Goal: Task Accomplishment & Management: Use online tool/utility

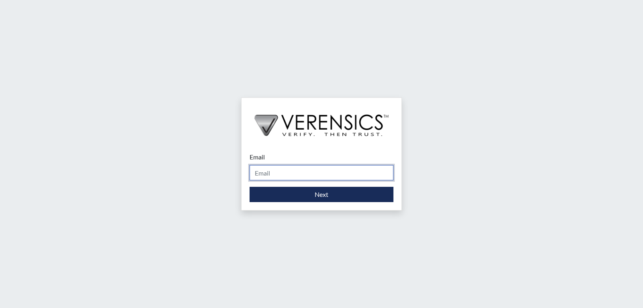
click at [327, 168] on input "Email" at bounding box center [322, 172] width 144 height 15
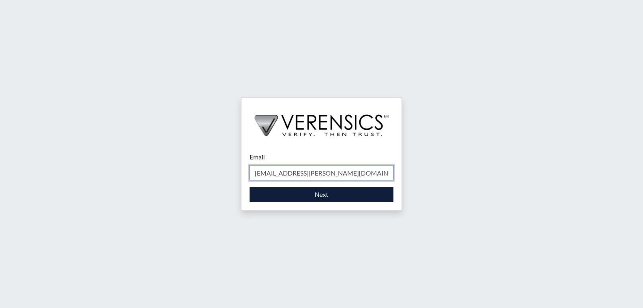
type input "[EMAIL_ADDRESS][PERSON_NAME][DOMAIN_NAME]"
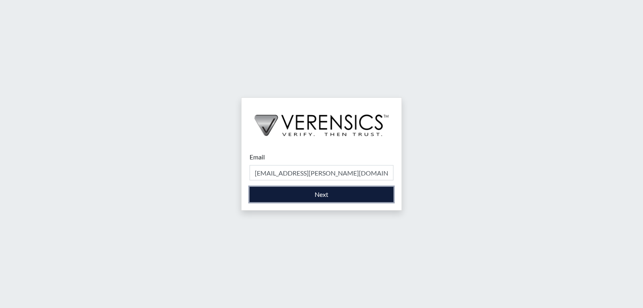
click at [338, 190] on button "Next" at bounding box center [322, 194] width 144 height 15
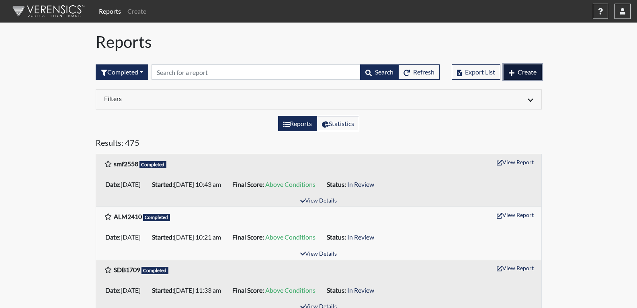
click at [524, 69] on span "Create" at bounding box center [527, 72] width 19 height 8
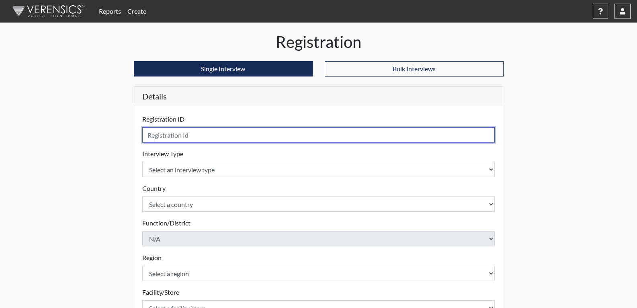
click at [231, 137] on input "text" at bounding box center [318, 134] width 353 height 15
type input "JKW7965"
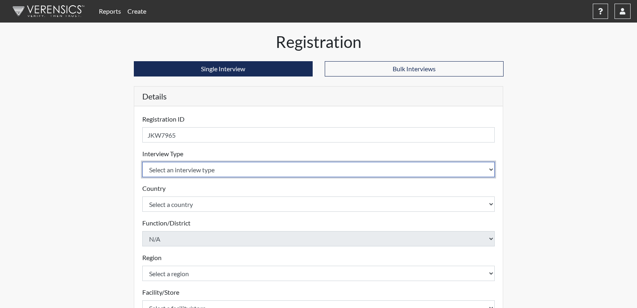
click at [207, 173] on select "Select an interview type Corrections Pre-Employment" at bounding box center [318, 169] width 353 height 15
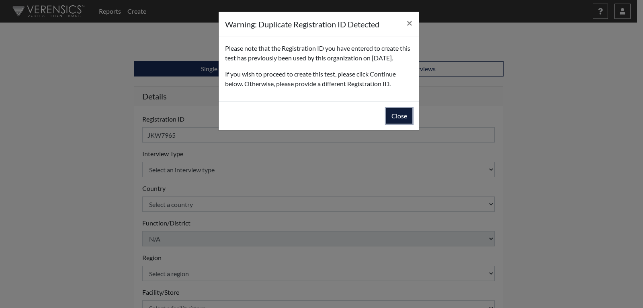
click at [394, 121] on button "Close" at bounding box center [399, 115] width 26 height 15
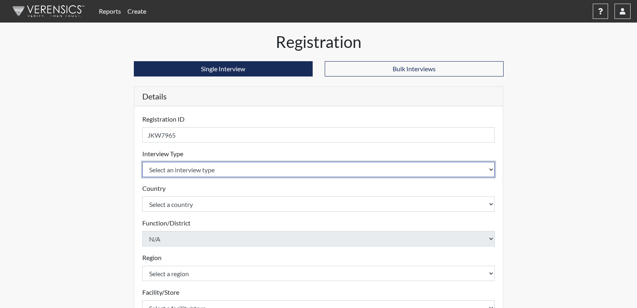
click at [222, 166] on select "Select an interview type Corrections Pre-Employment" at bounding box center [318, 169] width 353 height 15
select select "ff733e93-e1bf-11ea-9c9f-0eff0cf7eb8f"
click at [142, 162] on select "Select an interview type Corrections Pre-Employment" at bounding box center [318, 169] width 353 height 15
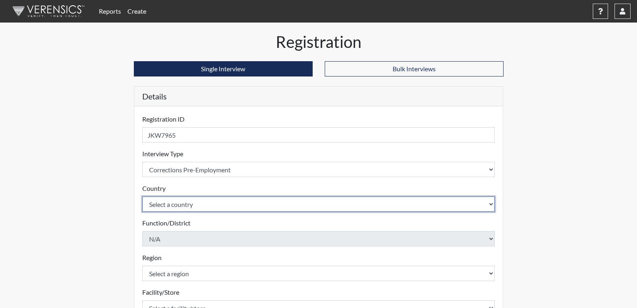
click at [181, 205] on select "Select a country [GEOGRAPHIC_DATA] [GEOGRAPHIC_DATA]" at bounding box center [318, 203] width 353 height 15
select select "united-states-of-[GEOGRAPHIC_DATA]"
click at [142, 196] on select "Select a country [GEOGRAPHIC_DATA] [GEOGRAPHIC_DATA]" at bounding box center [318, 203] width 353 height 15
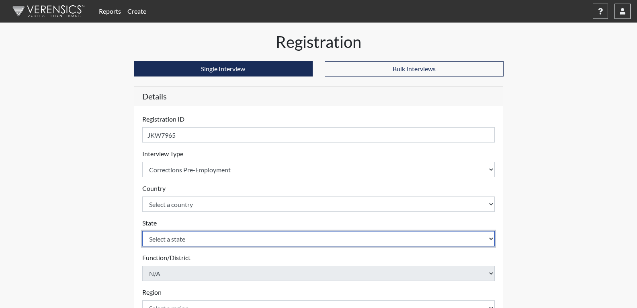
click at [180, 239] on select "Select a state [US_STATE] [US_STATE] [US_STATE] [US_STATE] [US_STATE] [US_STATE…" at bounding box center [318, 238] width 353 height 15
select select "GA"
click at [142, 231] on select "Select a state [US_STATE] [US_STATE] [US_STATE] [US_STATE] [US_STATE] [US_STATE…" at bounding box center [318, 238] width 353 height 15
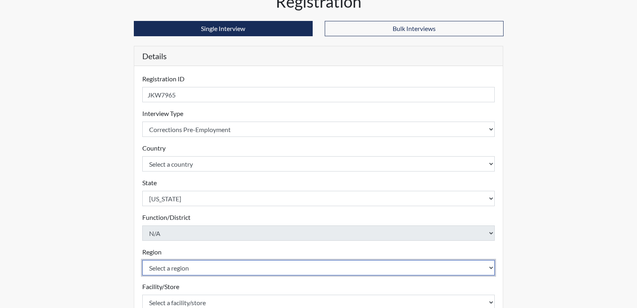
click at [164, 262] on select "Select a region [GEOGRAPHIC_DATA]" at bounding box center [318, 267] width 353 height 15
select select "743fb50d-a618-40f0-9631-f2ad6878b8a9"
click at [142, 260] on select "Select a region [GEOGRAPHIC_DATA]" at bounding box center [318, 267] width 353 height 15
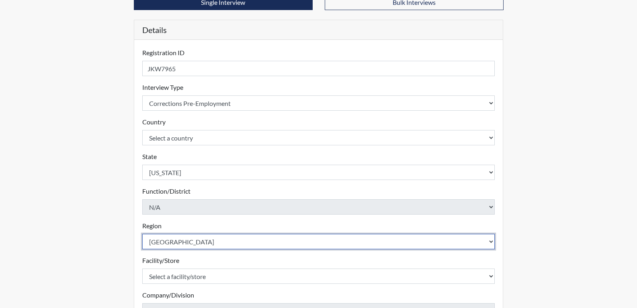
scroll to position [80, 0]
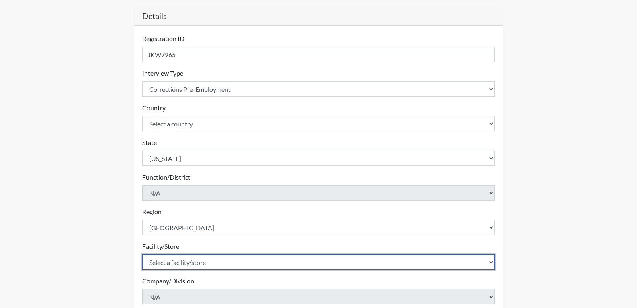
click at [162, 257] on select "Select a facility/store Coastal SP" at bounding box center [318, 261] width 353 height 15
select select "1ca32380-6dc3-48c7-adf5-9eb7d7284c70"
click at [142, 254] on select "Select a facility/store Coastal SP" at bounding box center [318, 261] width 353 height 15
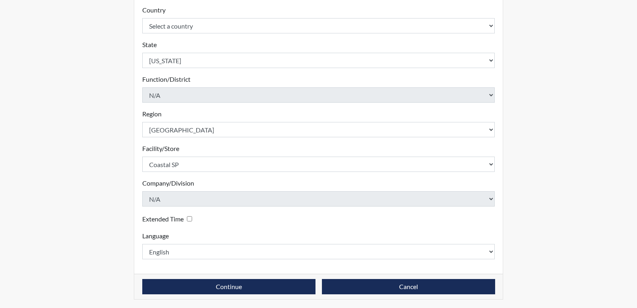
scroll to position [179, 0]
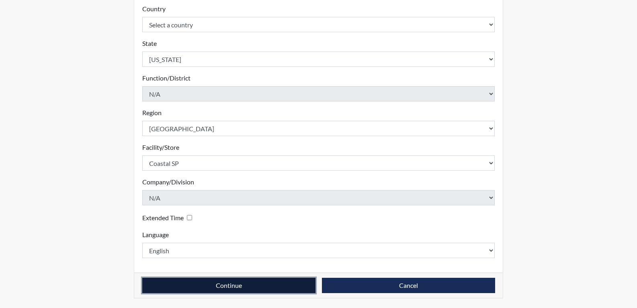
click at [250, 285] on button "Continue" at bounding box center [228, 284] width 173 height 15
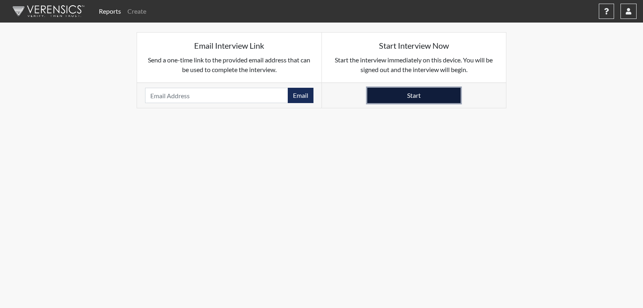
click at [419, 94] on button "Start" at bounding box center [414, 95] width 93 height 15
